Goal: Browse casually

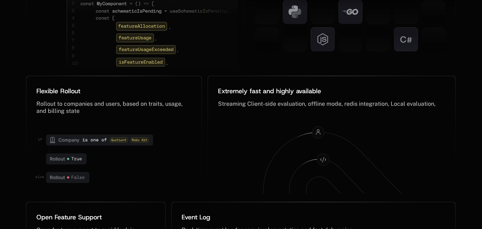
scroll to position [3493, 0]
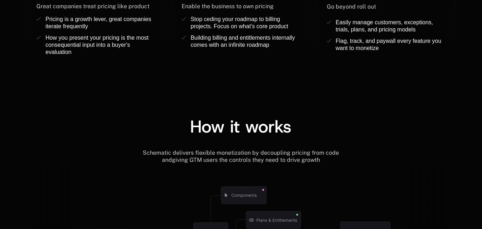
scroll to position [821, 0]
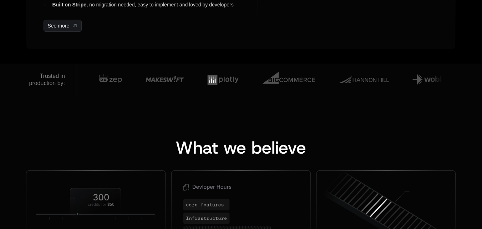
scroll to position [500, 0]
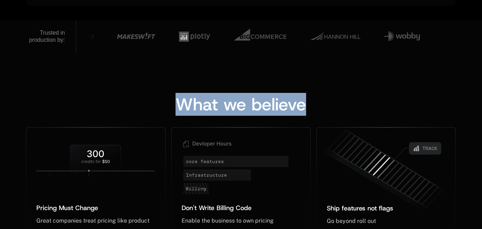
drag, startPoint x: 178, startPoint y: 102, endPoint x: 321, endPoint y: 105, distance: 142.8
click at [321, 105] on div "What we believe" at bounding box center [241, 104] width 430 height 17
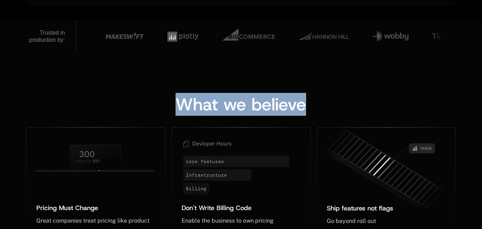
click at [167, 79] on div "What we believe Pricing Must Change ﻿ ﻿ Great companies treat pricing like prod…" at bounding box center [241, 178] width 482 height 251
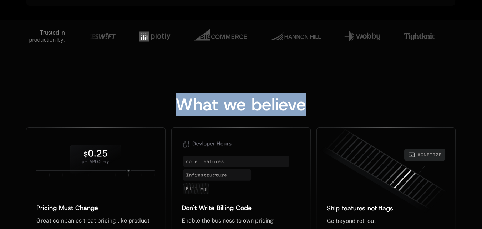
drag, startPoint x: 177, startPoint y: 103, endPoint x: 269, endPoint y: 85, distance: 92.8
click at [310, 102] on div "What we believe" at bounding box center [241, 104] width 430 height 17
click at [187, 71] on div "What we believe Pricing Must Change ﻿ ﻿ Great companies treat pricing like prod…" at bounding box center [241, 178] width 482 height 251
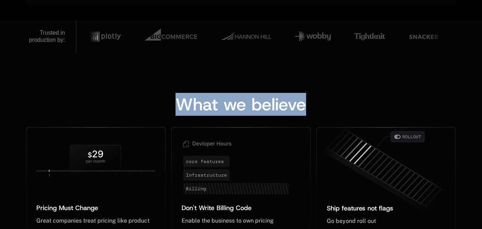
drag, startPoint x: 306, startPoint y: 107, endPoint x: 159, endPoint y: 104, distance: 147.1
click at [159, 104] on div "What we believe" at bounding box center [241, 104] width 430 height 17
click at [160, 96] on div "What we believe" at bounding box center [241, 104] width 430 height 17
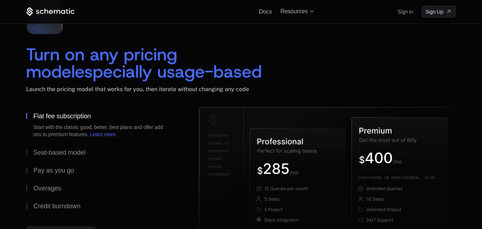
scroll to position [1035, 0]
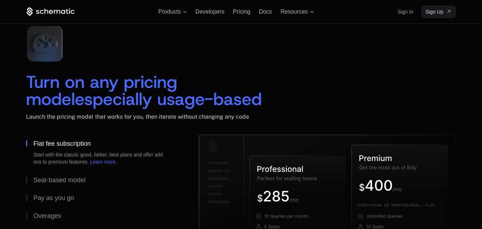
drag, startPoint x: 26, startPoint y: 78, endPoint x: 216, endPoint y: 98, distance: 190.3
click at [216, 98] on div "Turn on any pricing model especially usage-based" at bounding box center [144, 90] width 237 height 34
click at [183, 93] on span "Turn on any pricing model" at bounding box center [104, 90] width 157 height 40
drag, startPoint x: 211, startPoint y: 95, endPoint x: 23, endPoint y: 74, distance: 189.3
click at [23, 74] on div "Turn on any pricing model especially usage-based Launch the pricing model that …" at bounding box center [241, 148] width 464 height 257
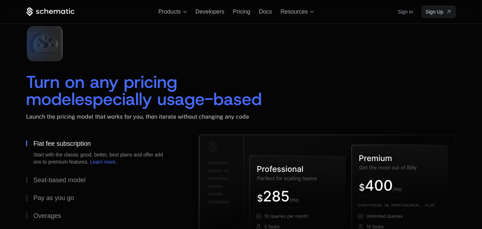
click at [89, 54] on div "Turn on any pricing model especially usage-based Launch the pricing model that …" at bounding box center [241, 77] width 430 height 115
drag, startPoint x: 27, startPoint y: 78, endPoint x: 217, endPoint y: 101, distance: 192.0
click at [217, 101] on div "Turn on any pricing model especially usage-based" at bounding box center [144, 90] width 237 height 34
click at [231, 96] on div "Turn on any pricing model especially usage-based" at bounding box center [144, 90] width 237 height 34
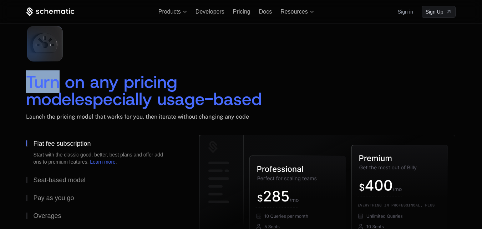
drag, startPoint x: 26, startPoint y: 77, endPoint x: 59, endPoint y: 79, distance: 32.5
click at [59, 79] on span "Turn on any pricing model" at bounding box center [104, 90] width 157 height 40
click at [69, 79] on span "Turn on any pricing model" at bounding box center [104, 90] width 157 height 40
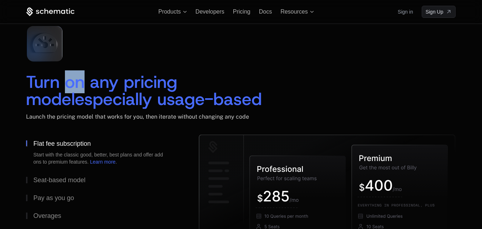
drag, startPoint x: 67, startPoint y: 79, endPoint x: 81, endPoint y: 79, distance: 14.3
click at [81, 79] on span "Turn on any pricing model" at bounding box center [104, 90] width 157 height 40
click at [89, 79] on span "Turn on any pricing model" at bounding box center [104, 90] width 157 height 40
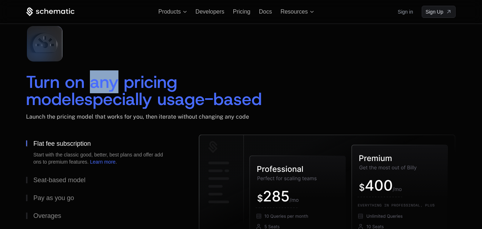
drag, startPoint x: 91, startPoint y: 80, endPoint x: 117, endPoint y: 80, distance: 25.7
click at [117, 80] on span "Turn on any pricing model" at bounding box center [104, 90] width 157 height 40
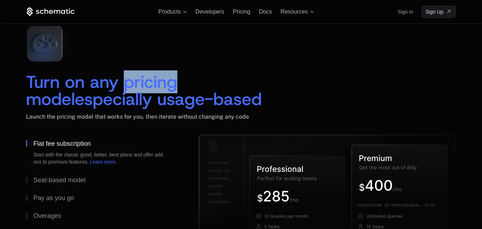
drag, startPoint x: 124, startPoint y: 80, endPoint x: 176, endPoint y: 82, distance: 51.8
click at [176, 82] on span "Turn on any pricing model" at bounding box center [104, 90] width 157 height 40
click at [183, 82] on span "Turn on any pricing model" at bounding box center [104, 90] width 157 height 40
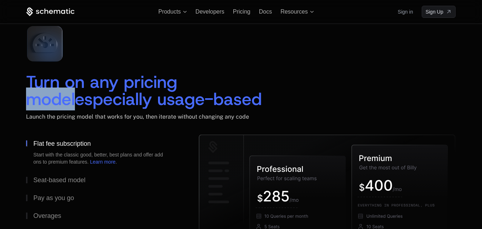
drag, startPoint x: 185, startPoint y: 82, endPoint x: 232, endPoint y: 79, distance: 48.0
click at [232, 79] on div "Turn on any pricing model especially usage-based" at bounding box center [144, 90] width 237 height 34
click at [241, 86] on div "Turn on any pricing model especially usage-based" at bounding box center [144, 90] width 237 height 34
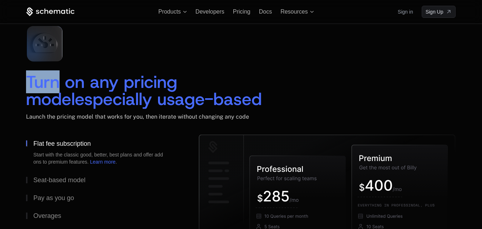
drag, startPoint x: 26, startPoint y: 78, endPoint x: 57, endPoint y: 80, distance: 31.1
click at [57, 80] on span "Turn on any pricing model" at bounding box center [104, 90] width 157 height 40
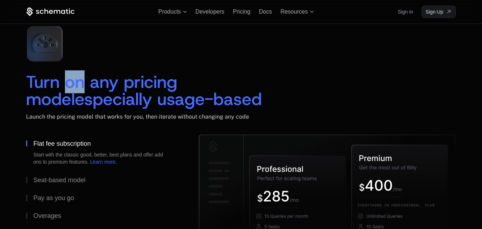
drag, startPoint x: 67, startPoint y: 82, endPoint x: 81, endPoint y: 82, distance: 13.9
click at [81, 82] on span "Turn on any pricing model" at bounding box center [104, 90] width 157 height 40
click at [92, 79] on span "Turn on any pricing model" at bounding box center [104, 90] width 157 height 40
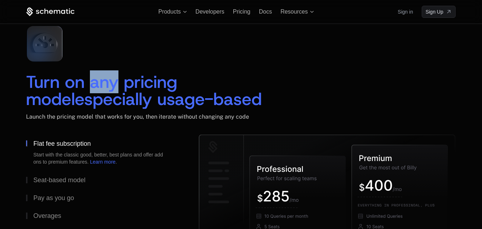
drag, startPoint x: 92, startPoint y: 79, endPoint x: 114, endPoint y: 79, distance: 21.4
click at [114, 79] on span "Turn on any pricing model" at bounding box center [104, 90] width 157 height 40
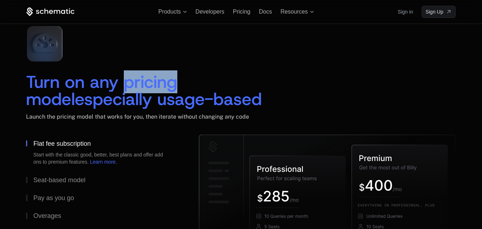
drag, startPoint x: 126, startPoint y: 84, endPoint x: 176, endPoint y: 83, distance: 50.0
click at [176, 83] on span "Turn on any pricing model" at bounding box center [104, 90] width 157 height 40
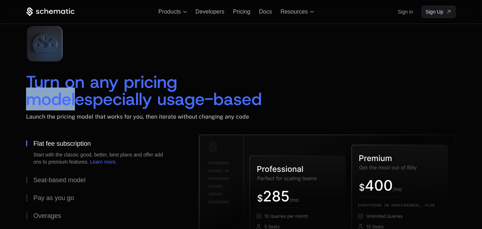
drag, startPoint x: 184, startPoint y: 82, endPoint x: 233, endPoint y: 79, distance: 49.0
click at [233, 79] on div "Turn on any pricing model especially usage-based" at bounding box center [144, 90] width 237 height 34
click at [211, 102] on span "especially usage-based" at bounding box center [168, 98] width 187 height 23
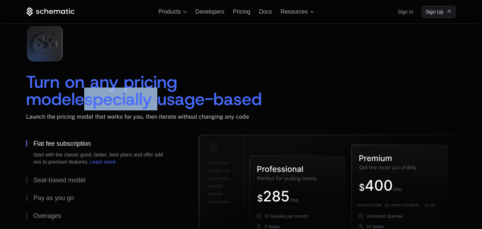
drag, startPoint x: 28, startPoint y: 101, endPoint x: 99, endPoint y: 101, distance: 70.3
click at [99, 101] on span "especially usage-based" at bounding box center [168, 98] width 187 height 23
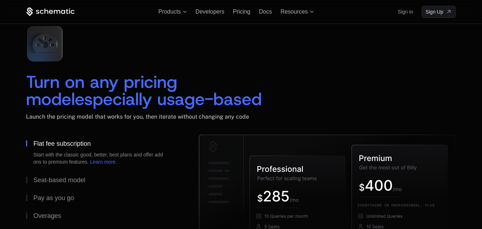
click at [109, 99] on span "especially usage-based" at bounding box center [168, 98] width 187 height 23
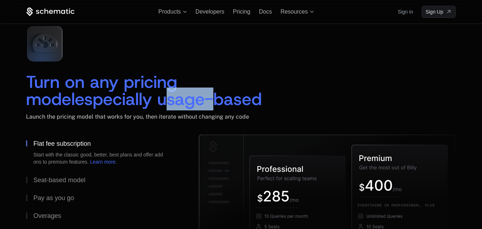
drag, startPoint x: 109, startPoint y: 99, endPoint x: 156, endPoint y: 99, distance: 47.5
click at [156, 99] on span "especially usage-based" at bounding box center [168, 98] width 187 height 23
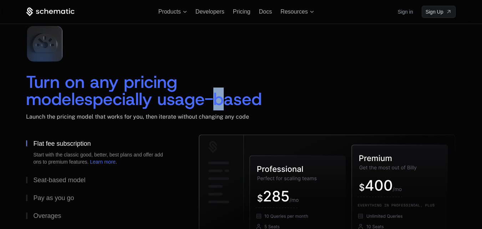
drag, startPoint x: 156, startPoint y: 99, endPoint x: 161, endPoint y: 99, distance: 5.0
click at [161, 99] on span "especially usage-based" at bounding box center [168, 98] width 187 height 23
click at [164, 99] on span "especially usage-based" at bounding box center [168, 98] width 187 height 23
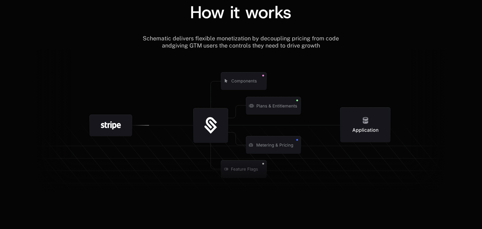
scroll to position [857, 0]
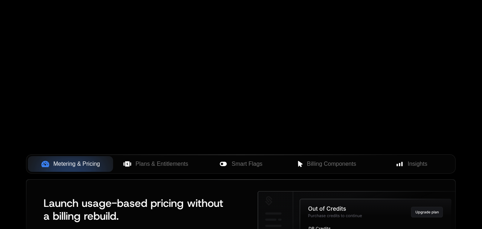
scroll to position [179, 0]
